Goal: Task Accomplishment & Management: Manage account settings

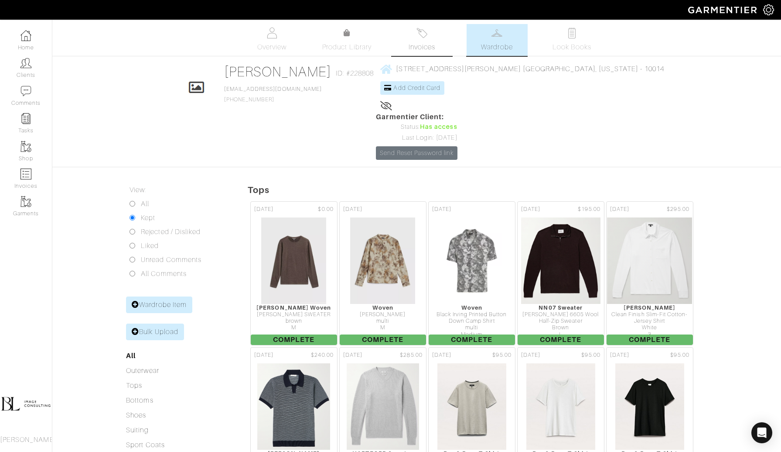
click at [435, 26] on link "Invoices" at bounding box center [422, 40] width 61 height 32
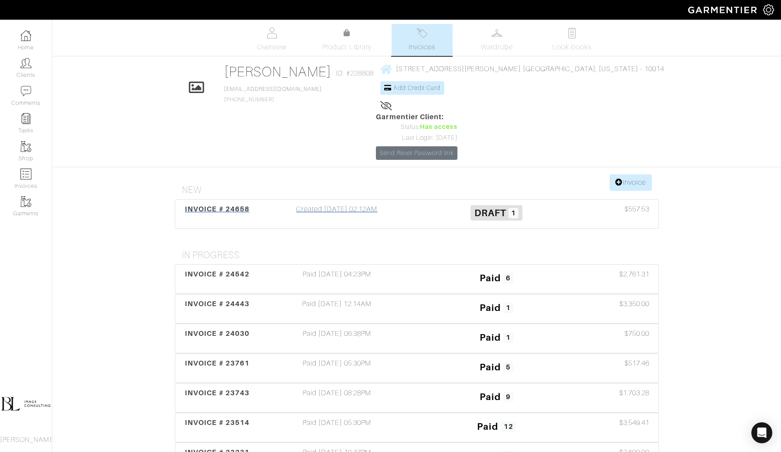
click at [366, 204] on div "Created 09/23/25 02:12AM" at bounding box center [337, 214] width 160 height 20
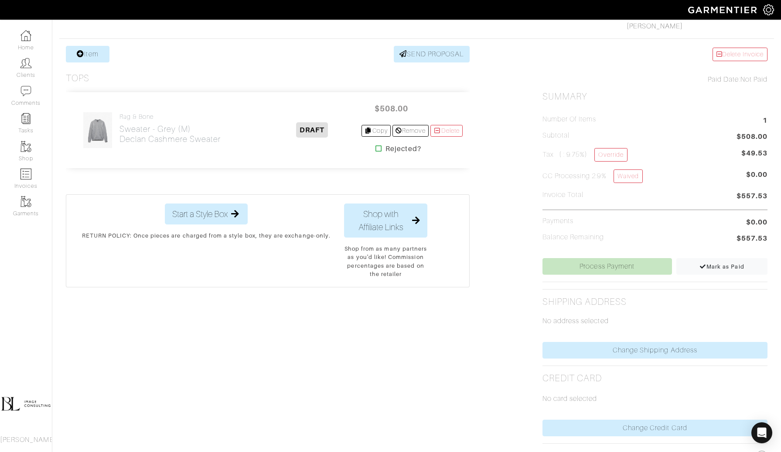
scroll to position [153, 0]
click at [734, 264] on span "Mark as Paid" at bounding box center [722, 265] width 45 height 7
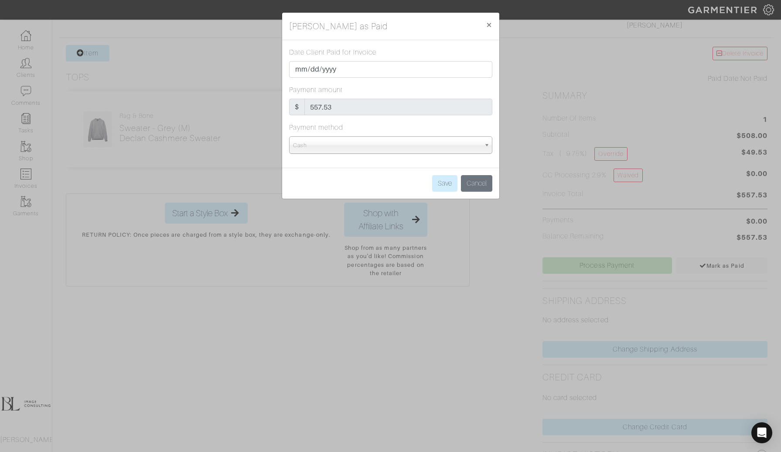
click at [437, 153] on div "Cash" at bounding box center [390, 144] width 203 height 17
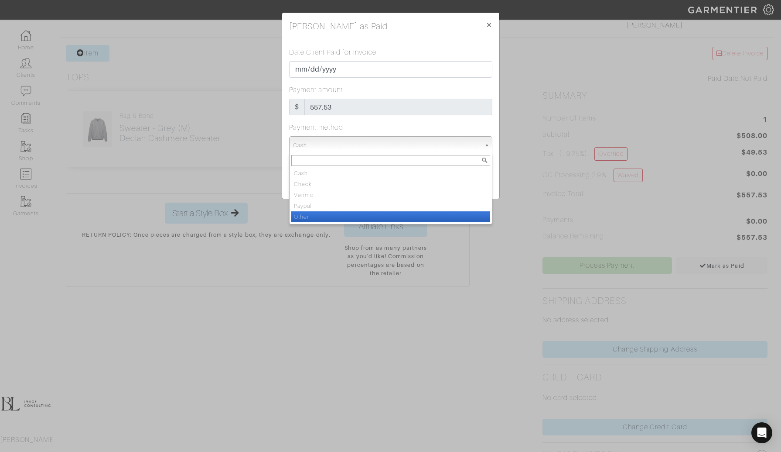
click at [414, 215] on li "Other" at bounding box center [390, 216] width 199 height 11
select select "Other"
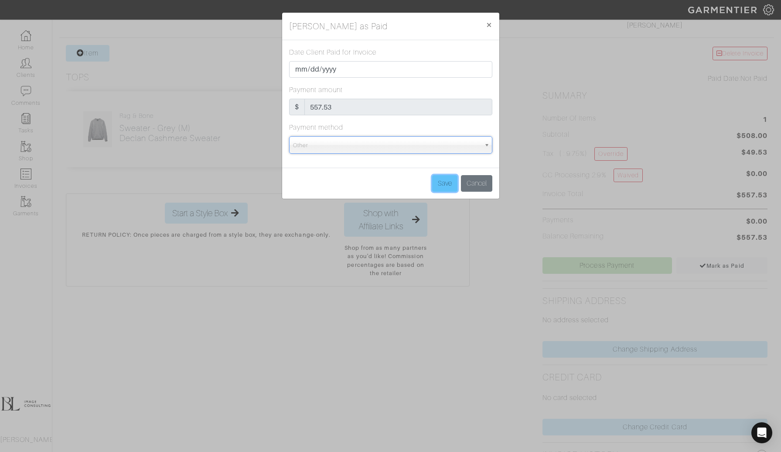
click at [433, 178] on input "Save" at bounding box center [444, 183] width 25 height 17
type input "Save"
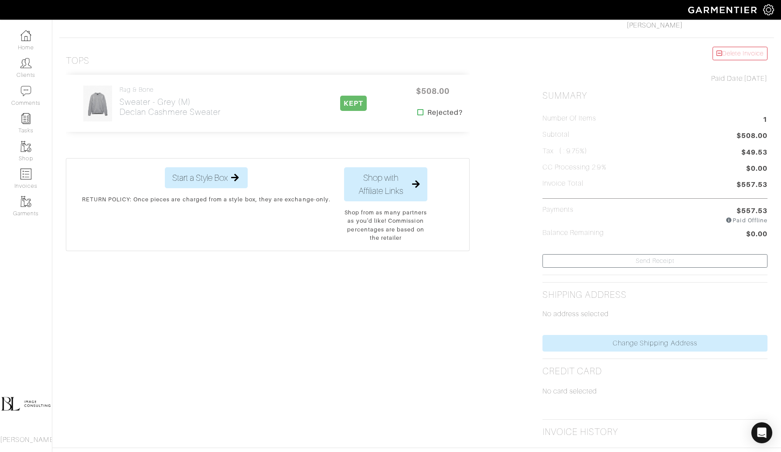
scroll to position [0, 0]
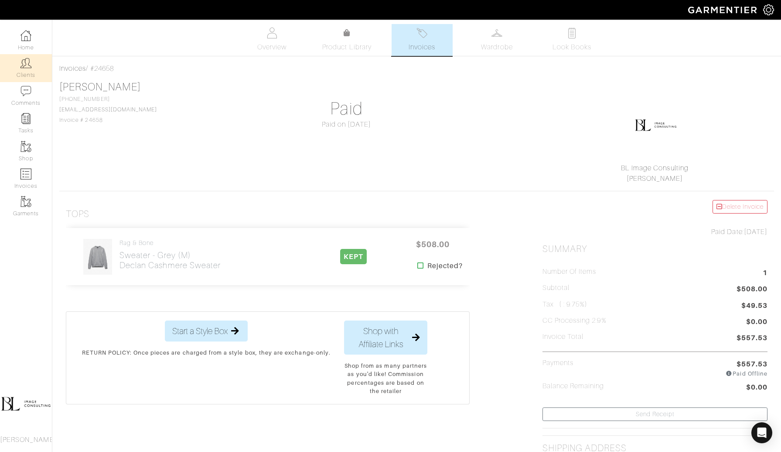
click at [26, 65] on img at bounding box center [26, 63] width 11 height 11
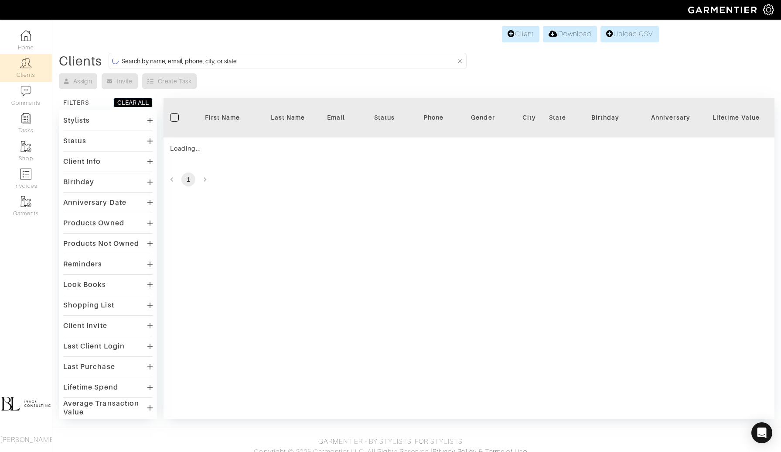
click at [275, 58] on input at bounding box center [289, 60] width 334 height 11
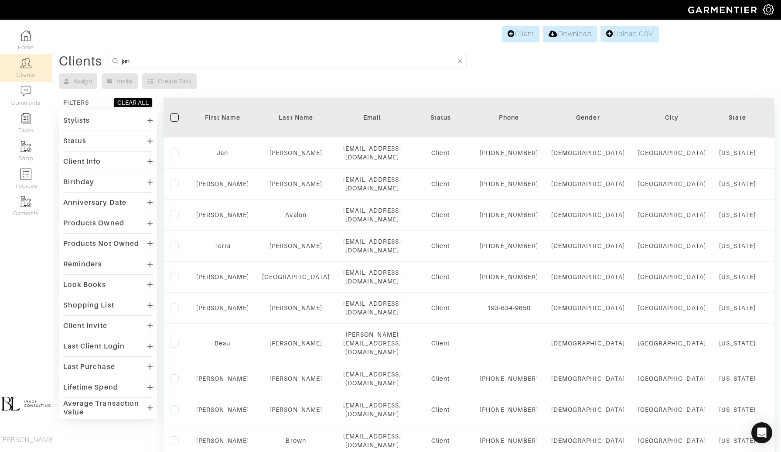
type input "jan"
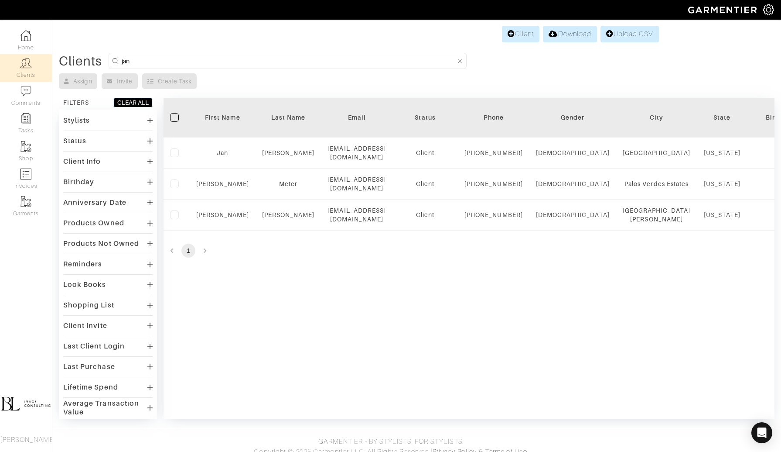
click at [266, 293] on div "Filter First Name Last Name Email Status Phone Gender City State Birthday Anniv…" at bounding box center [469, 258] width 611 height 321
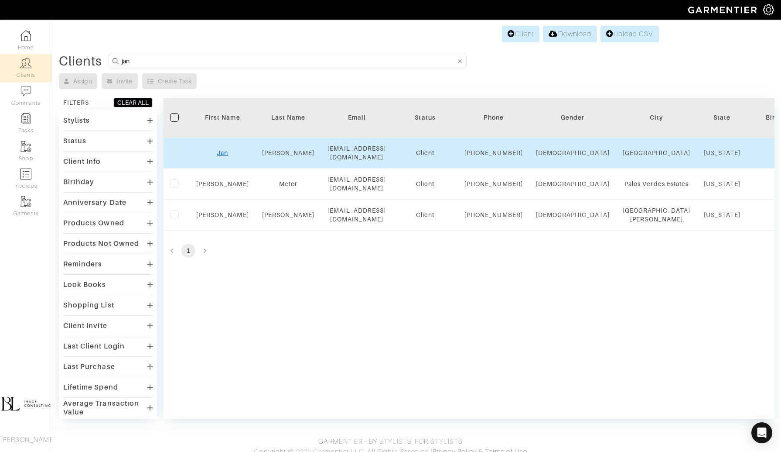
click at [220, 154] on link "Jan" at bounding box center [222, 152] width 11 height 7
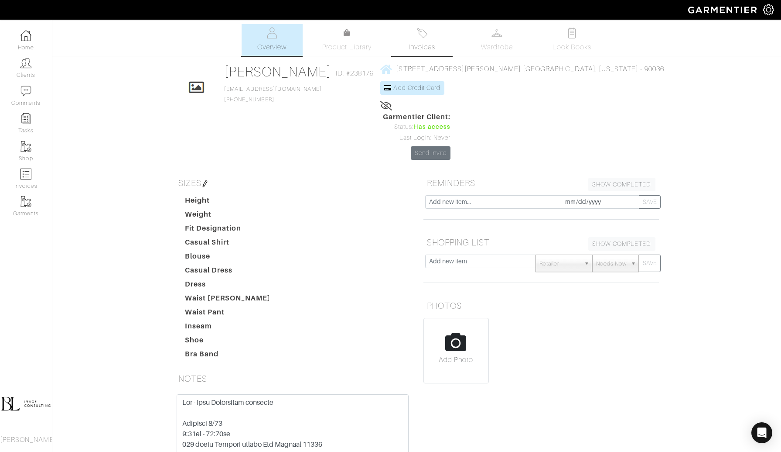
click at [429, 43] on span "Invoices" at bounding box center [422, 47] width 27 height 10
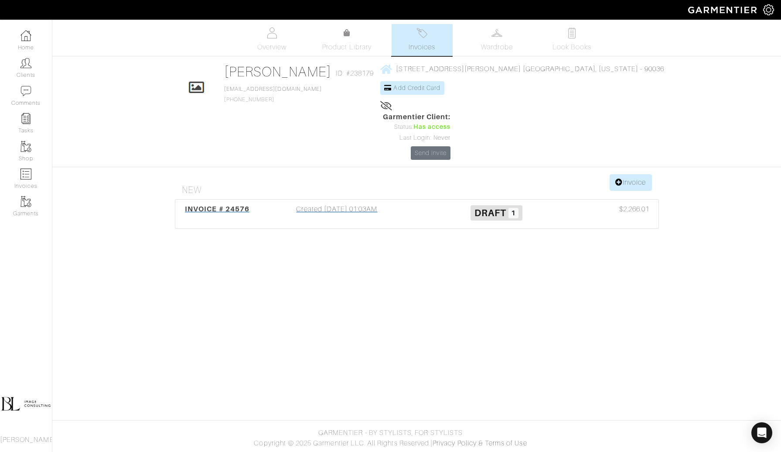
click at [415, 204] on div "Created 09/16/25 01:03AM" at bounding box center [337, 214] width 160 height 20
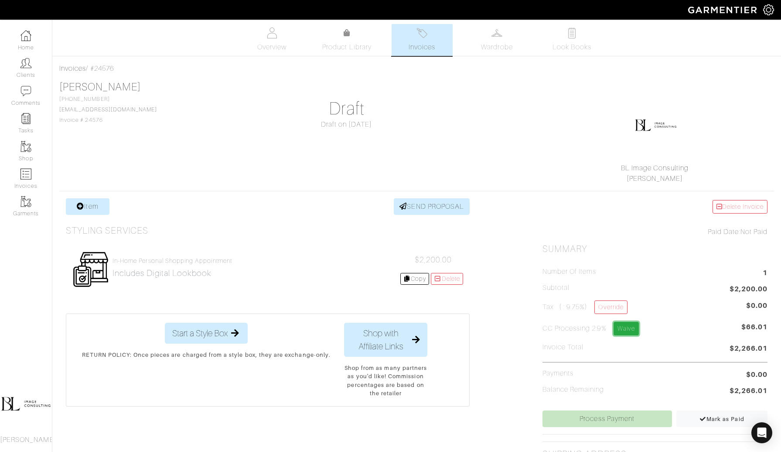
click at [627, 324] on link "Waive" at bounding box center [626, 329] width 25 height 14
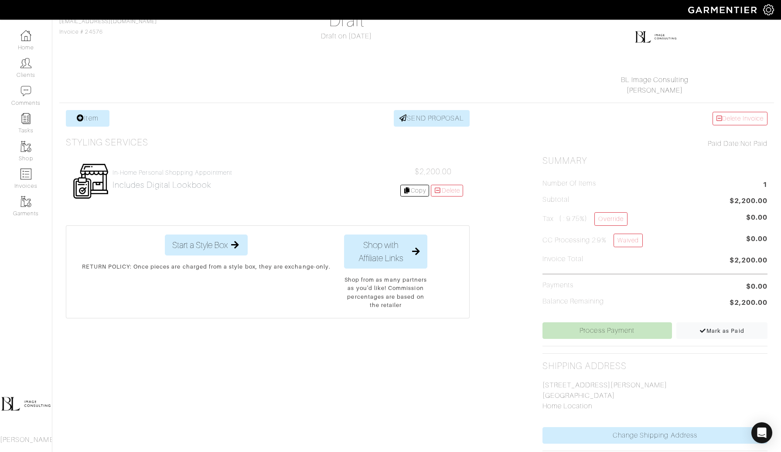
scroll to position [114, 0]
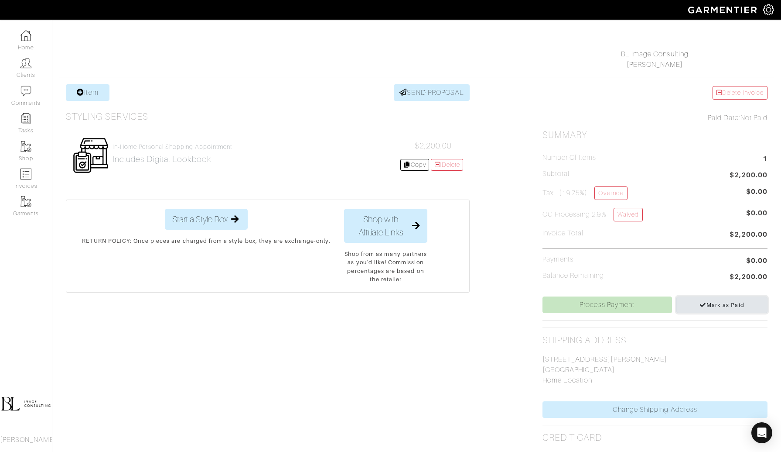
click at [723, 307] on link "Mark as Paid" at bounding box center [722, 304] width 91 height 17
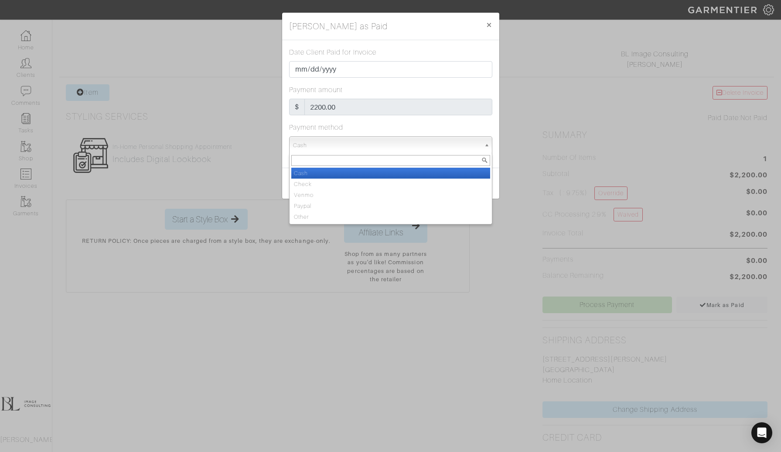
click at [391, 147] on span "Cash" at bounding box center [387, 145] width 188 height 17
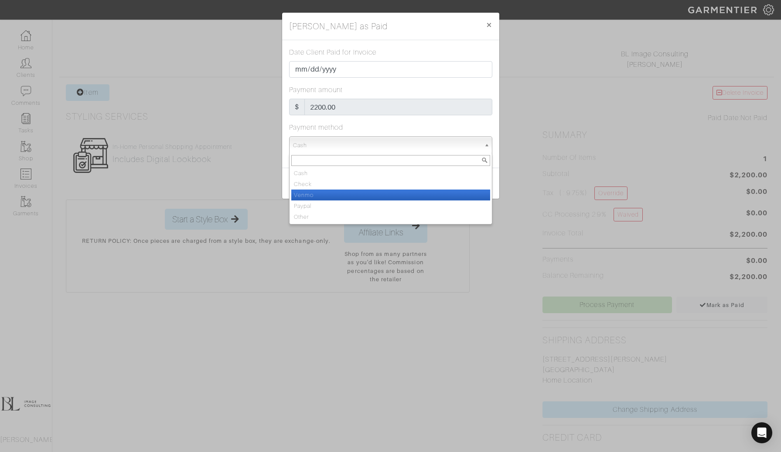
click at [388, 194] on li "Venmo" at bounding box center [390, 194] width 199 height 11
select select "Venmo"
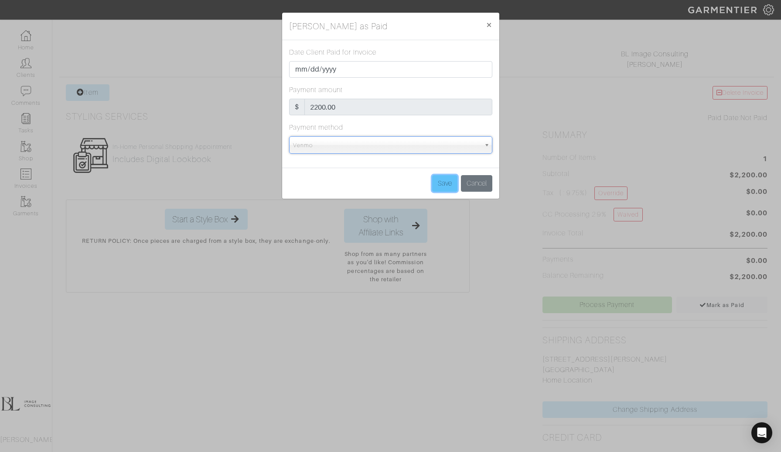
click at [441, 182] on input "Save" at bounding box center [444, 183] width 25 height 17
type input "Save"
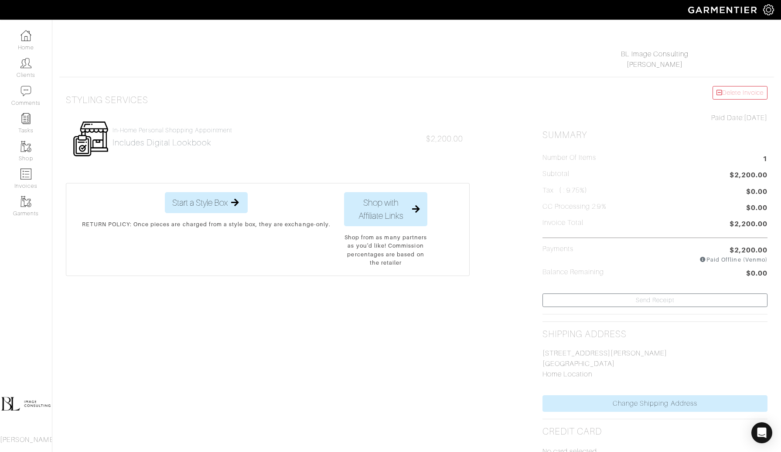
scroll to position [0, 0]
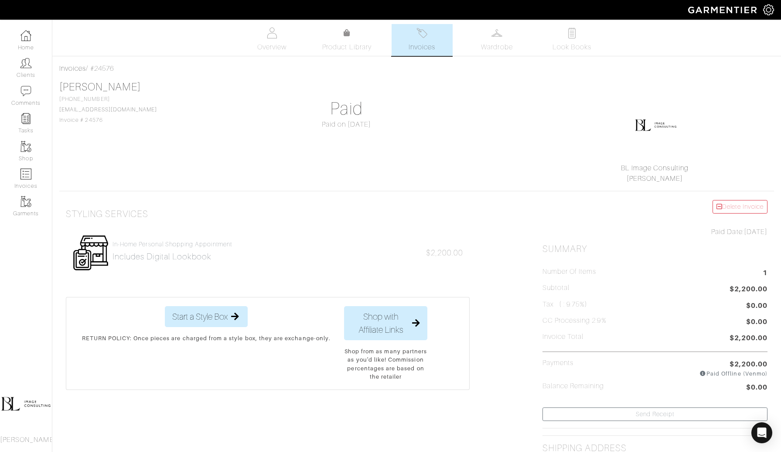
click at [417, 30] on img at bounding box center [422, 32] width 11 height 11
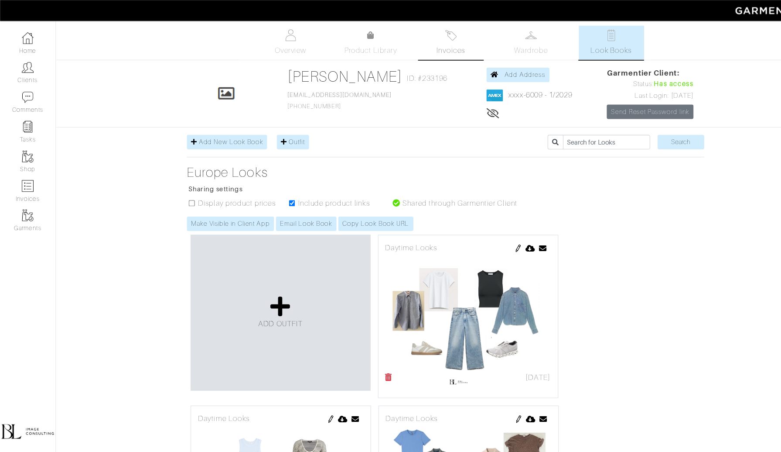
click at [423, 31] on img at bounding box center [422, 32] width 11 height 11
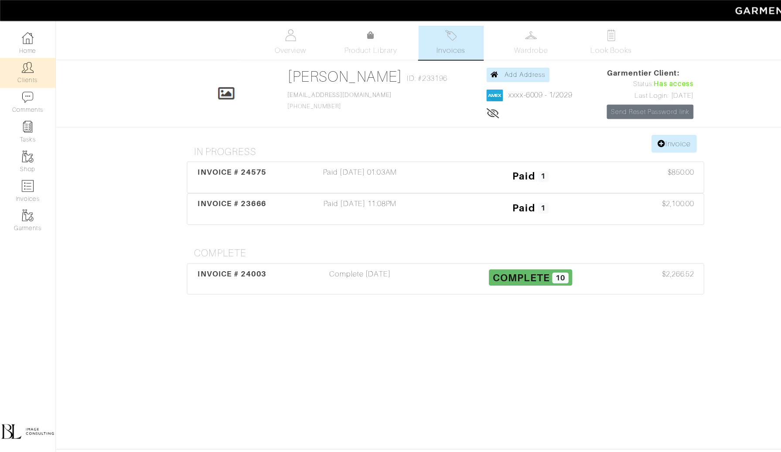
click at [21, 71] on link "Clients" at bounding box center [26, 67] width 52 height 27
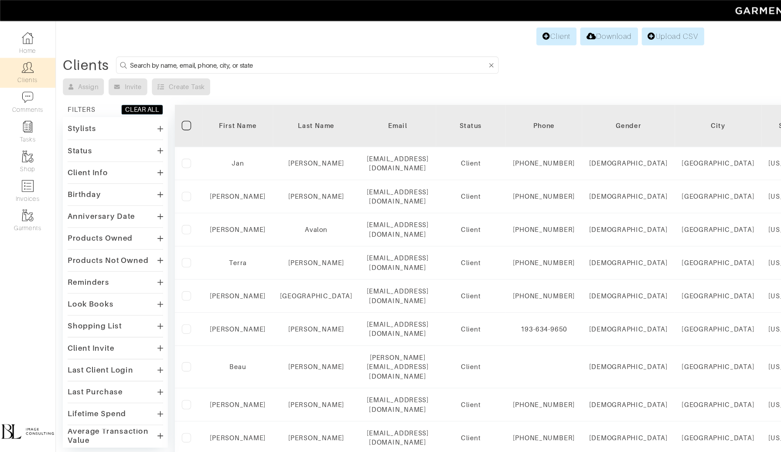
click at [267, 60] on input at bounding box center [289, 60] width 334 height 11
type input "e"
type input "t"
type input "rosemary"
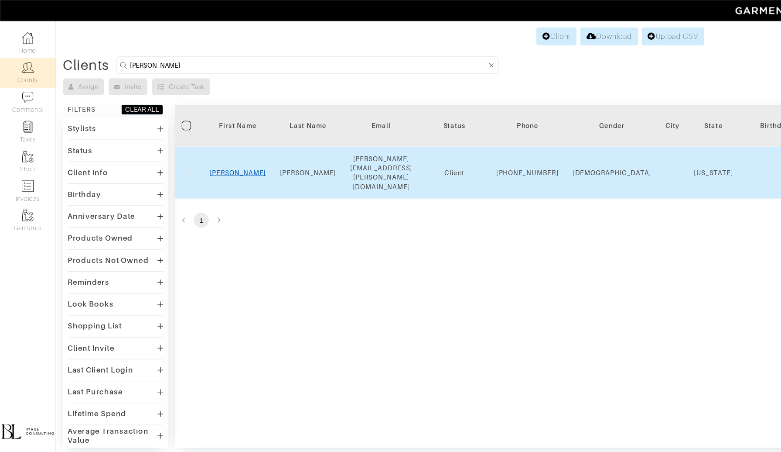
click at [227, 158] on link "Rosemary" at bounding box center [222, 161] width 53 height 7
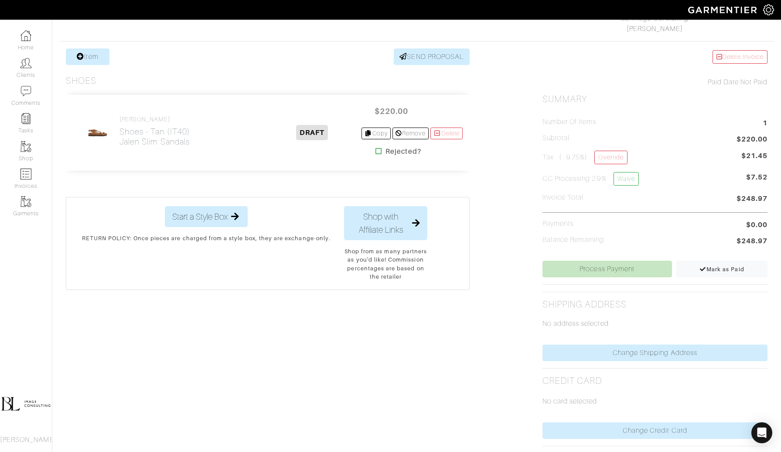
scroll to position [156, 0]
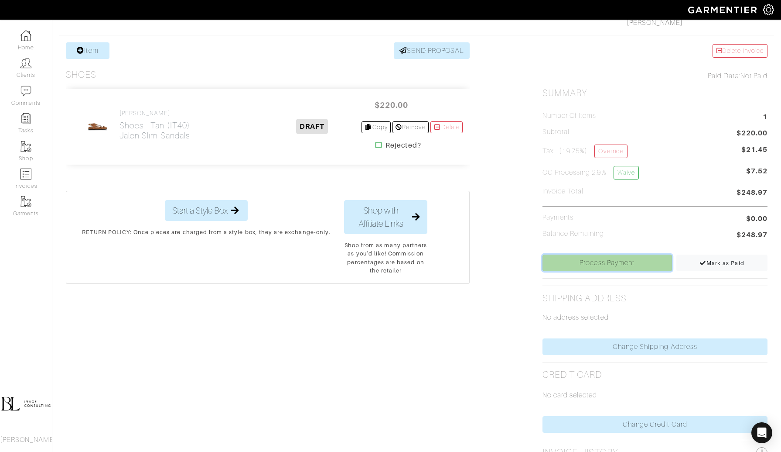
click at [597, 264] on link "Process Payment" at bounding box center [608, 262] width 130 height 17
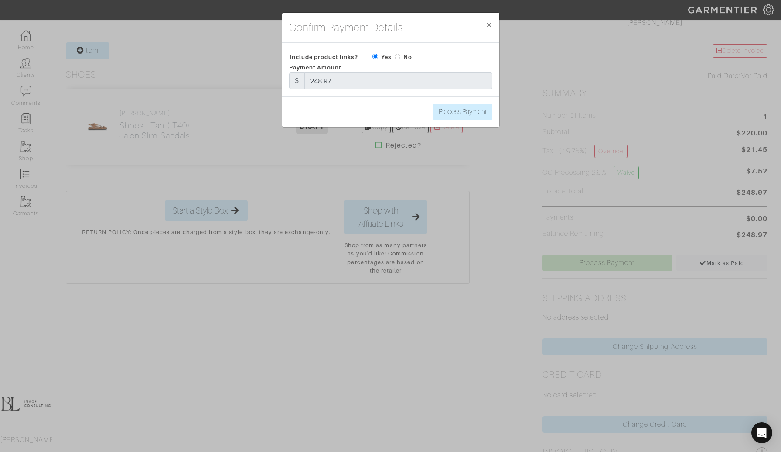
click at [461, 265] on div "Confirm Payment Details × Close Include product links? Yes No Payment Amount $ …" at bounding box center [390, 226] width 781 height 452
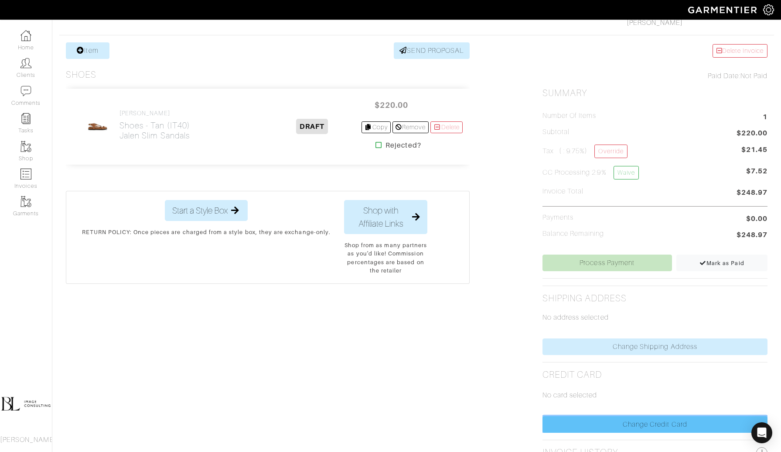
click at [625, 425] on link "Change Credit Card" at bounding box center [655, 424] width 225 height 17
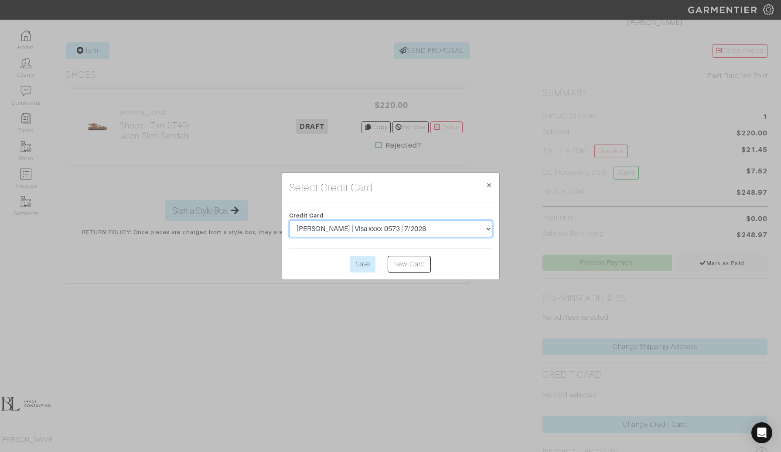
click at [391, 227] on select "Charlie smith | Visa xxxx-0573 | 7/2028" at bounding box center [390, 228] width 203 height 17
click at [289, 220] on select "[PERSON_NAME] | Visa xxxx-0573 | 7/2028" at bounding box center [390, 228] width 203 height 17
click at [368, 266] on input "Save" at bounding box center [362, 264] width 25 height 17
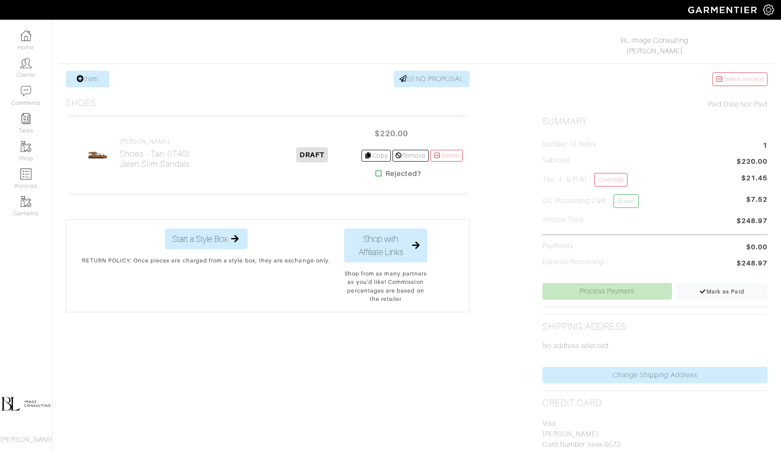
scroll to position [129, 0]
click at [630, 286] on link "Process Payment" at bounding box center [608, 289] width 130 height 17
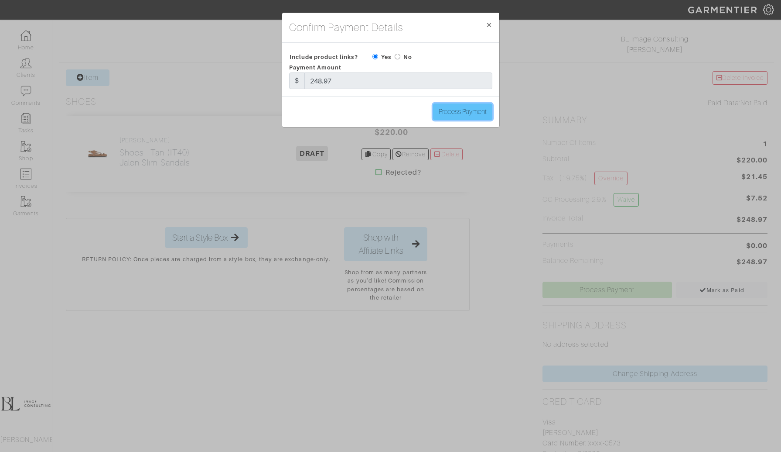
click at [469, 115] on input "Process Payment" at bounding box center [462, 111] width 59 height 17
type input "Process Payment"
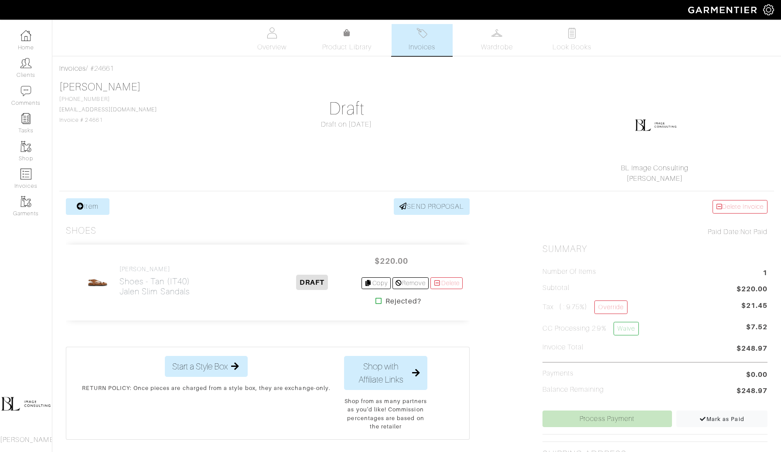
scroll to position [232, 0]
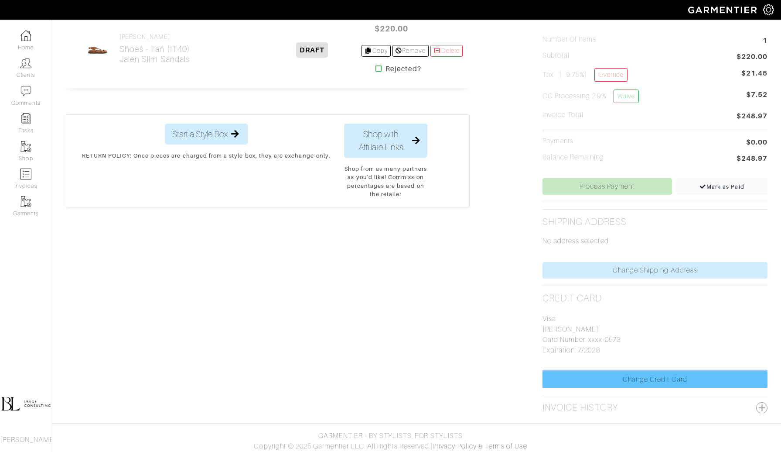
click at [648, 378] on link "Change Credit Card" at bounding box center [655, 379] width 225 height 17
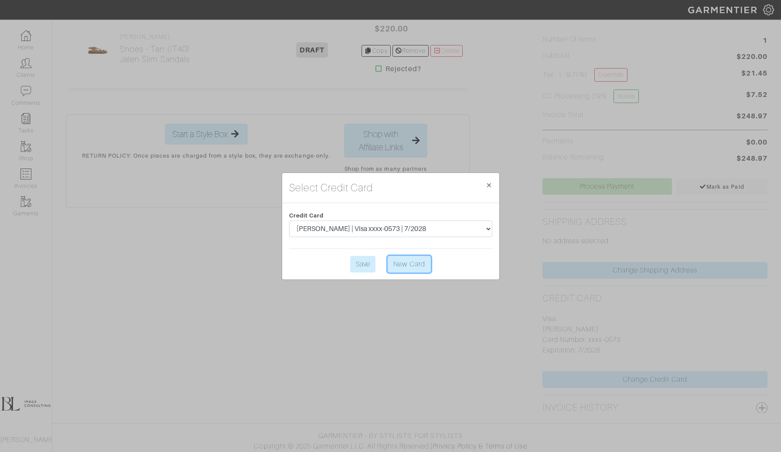
click at [410, 267] on link "New Card" at bounding box center [409, 264] width 43 height 17
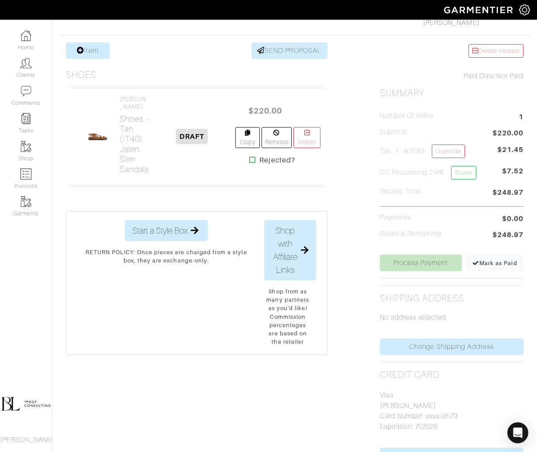
scroll to position [232, 0]
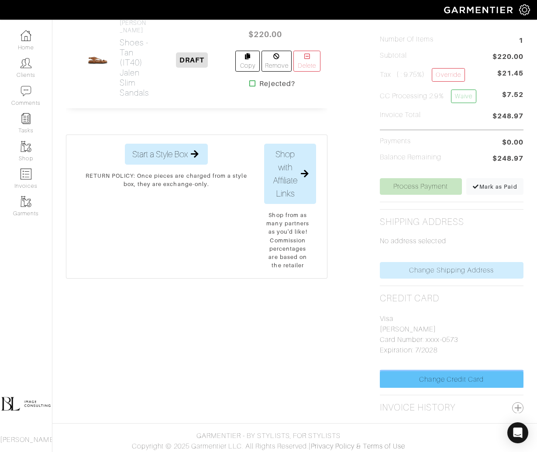
click at [457, 379] on link "Change Credit Card" at bounding box center [452, 379] width 144 height 17
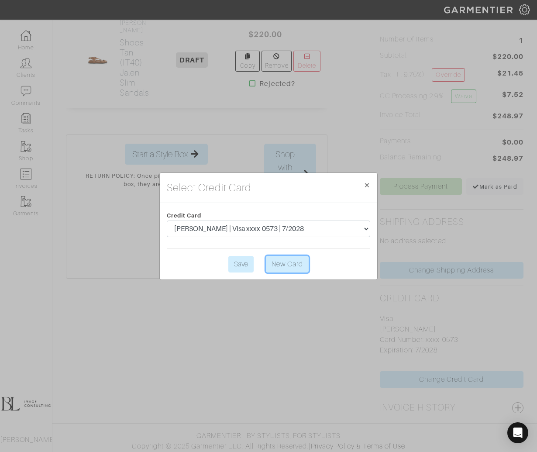
click at [295, 265] on link "New Card" at bounding box center [287, 264] width 43 height 17
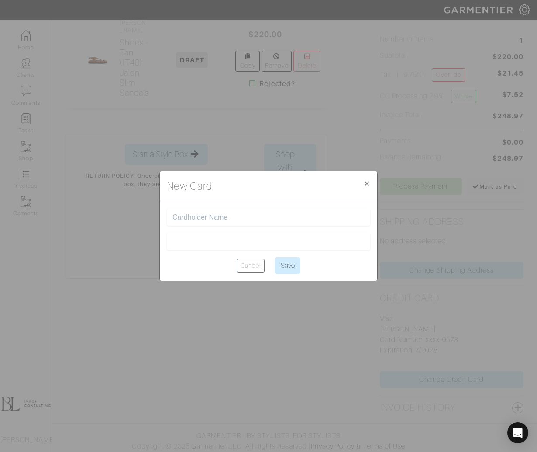
click at [230, 216] on input "text" at bounding box center [268, 217] width 192 height 8
type input "Z"
type input "[PERSON_NAME]"
click at [292, 262] on input "Save" at bounding box center [287, 265] width 25 height 17
type input "Saving..."
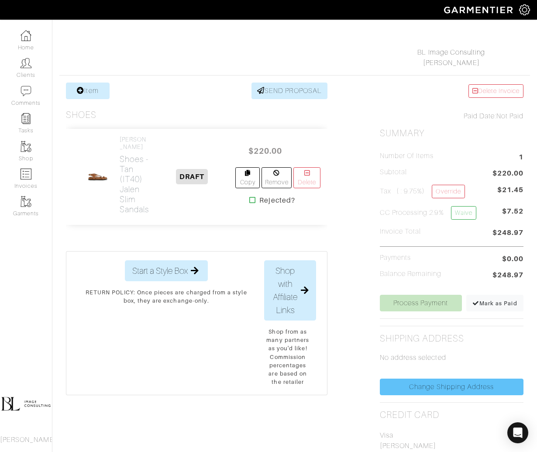
scroll to position [116, 0]
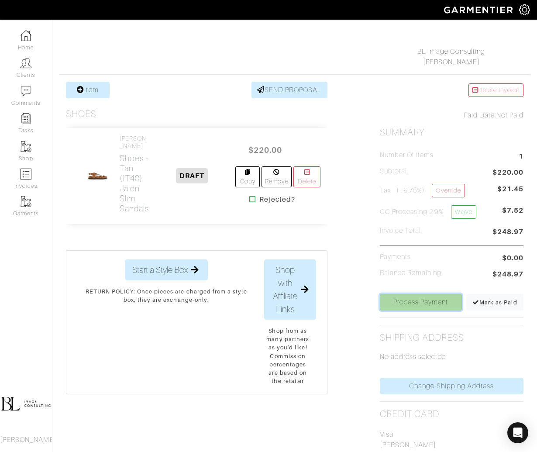
click at [426, 301] on link "Process Payment" at bounding box center [421, 302] width 82 height 17
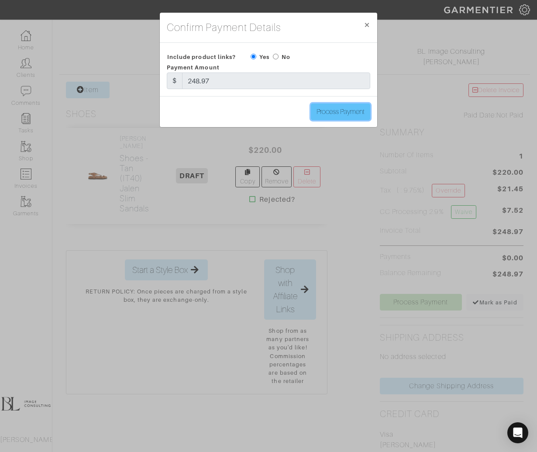
click at [330, 108] on input "Process Payment" at bounding box center [340, 111] width 59 height 17
type input "Process Payment"
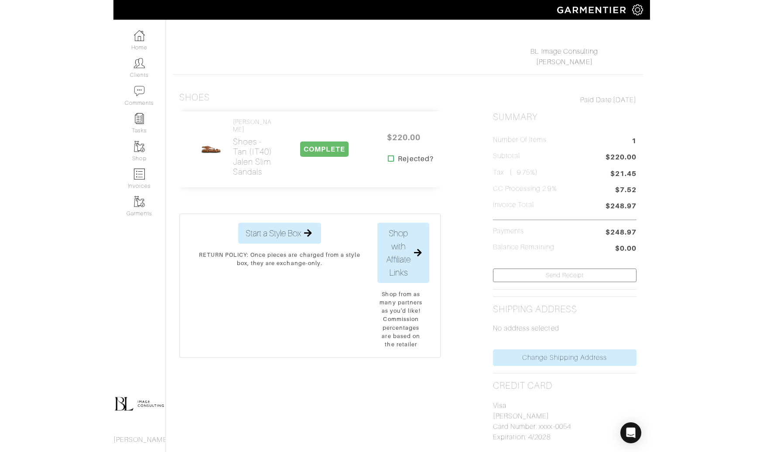
scroll to position [0, 0]
